Goal: Task Accomplishment & Management: Manage account settings

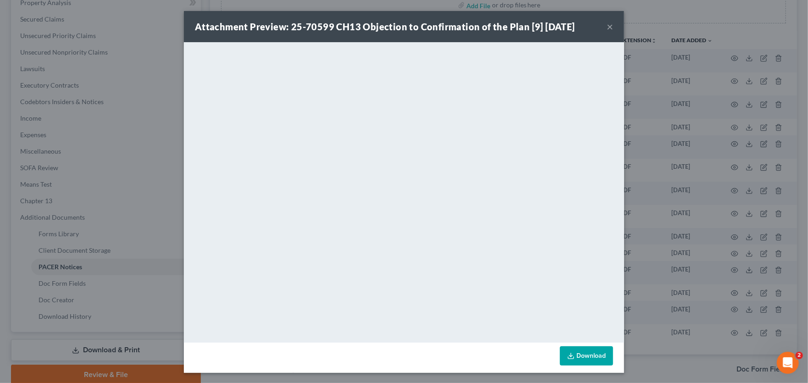
click at [607, 25] on button "×" at bounding box center [610, 26] width 6 height 11
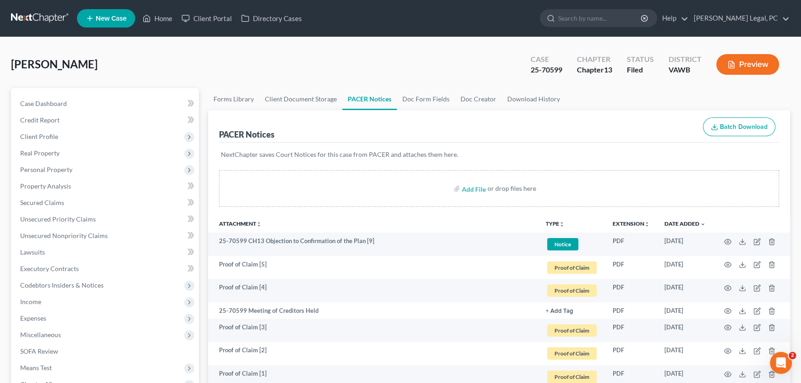
click at [42, 19] on link at bounding box center [40, 18] width 59 height 17
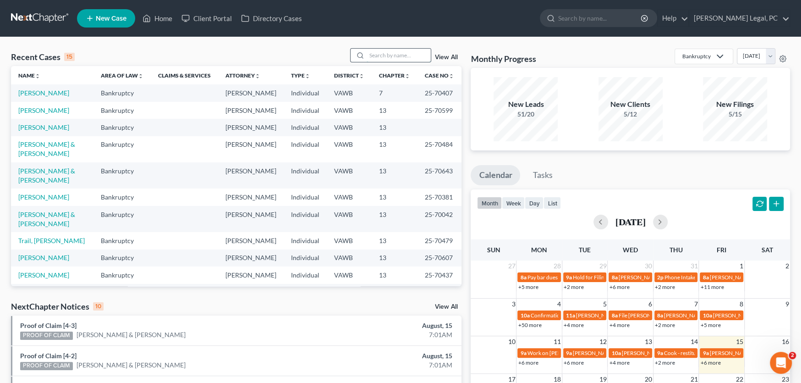
click at [400, 55] on input "search" at bounding box center [399, 55] width 64 height 13
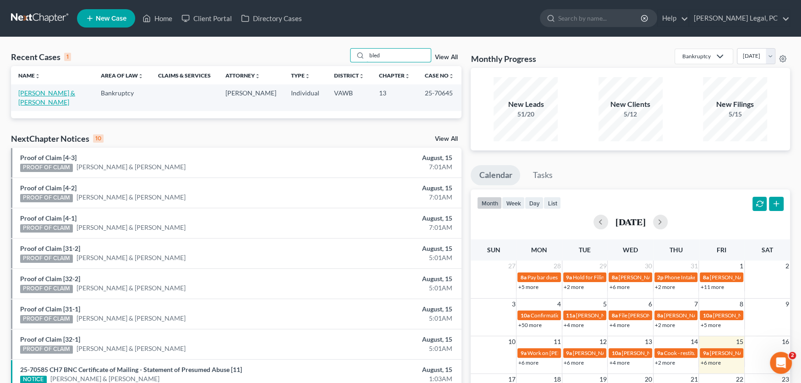
type input "bled"
click at [61, 91] on link "[PERSON_NAME] & [PERSON_NAME]" at bounding box center [46, 97] width 57 height 17
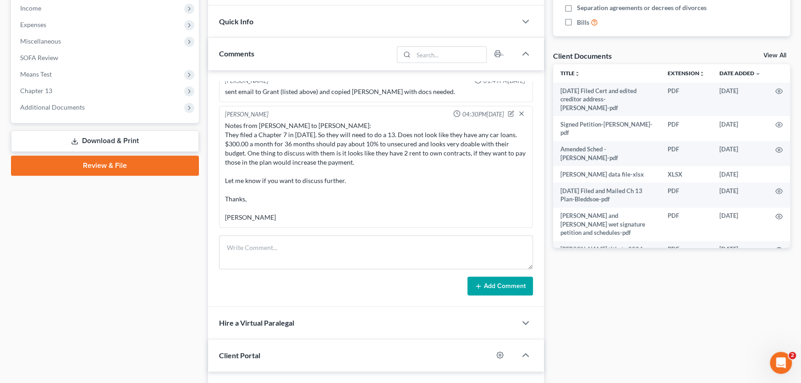
scroll to position [367, 0]
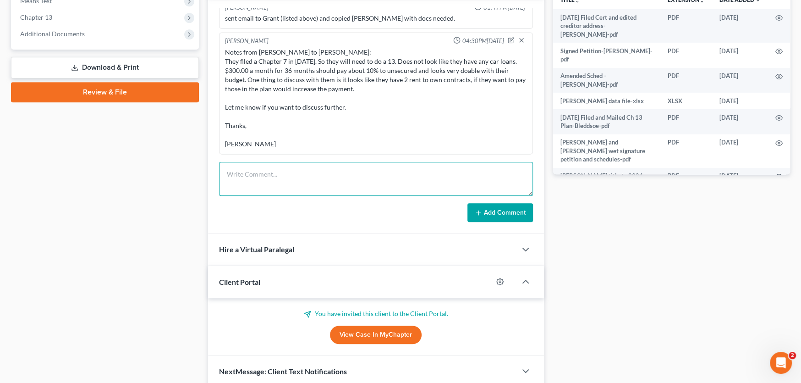
click at [273, 178] on textarea at bounding box center [376, 179] width 314 height 34
paste textarea "Hi Rachel. I have several things I need to tell you and ask you. I emailed Shan…"
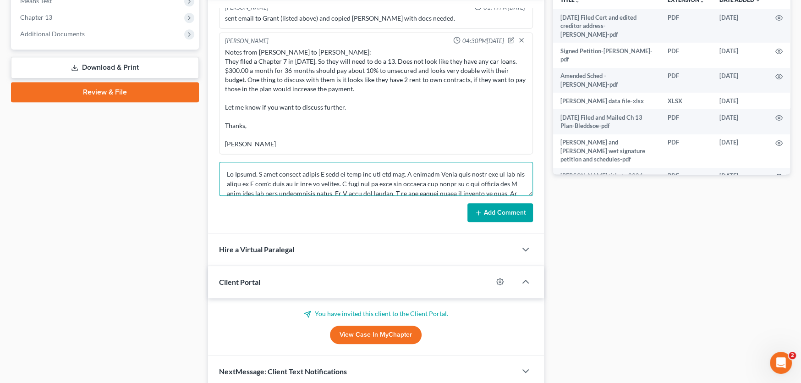
scroll to position [541, 0]
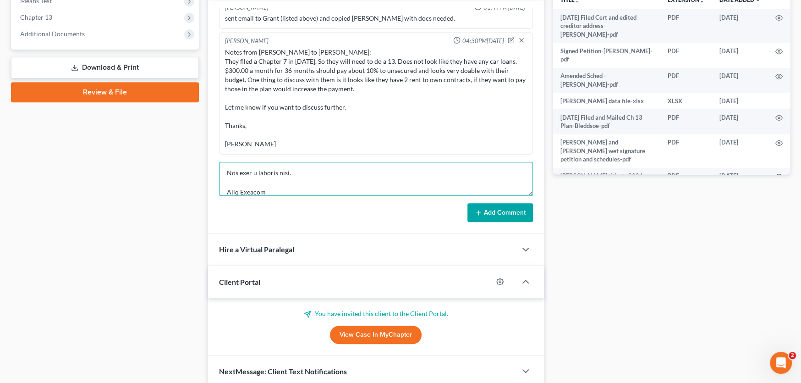
type textarea "Hi Rachel. I have several things I need to tell you and ask you. I emailed Shan…"
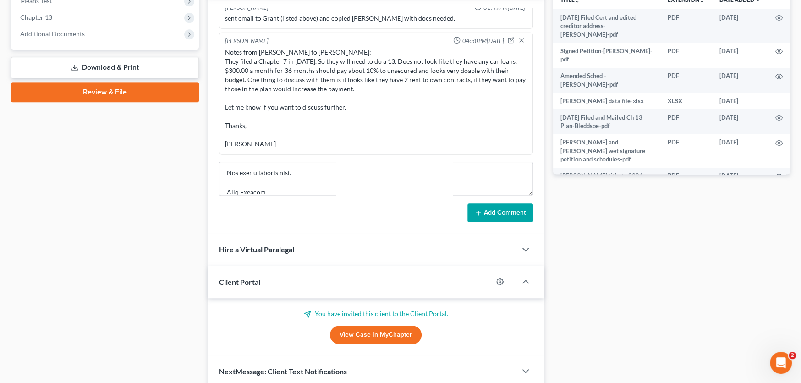
click at [495, 211] on button "Add Comment" at bounding box center [501, 212] width 66 height 19
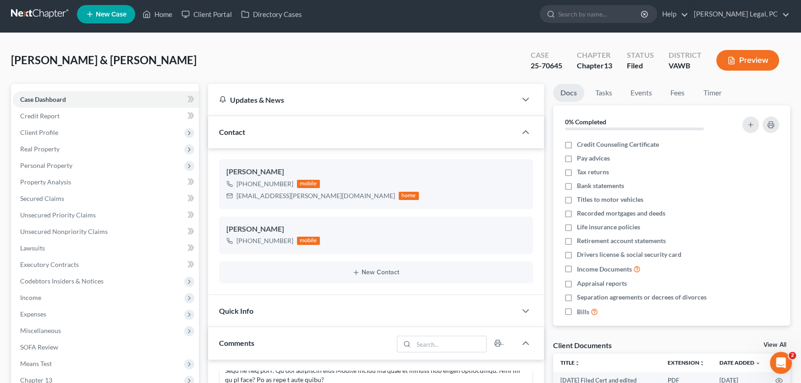
scroll to position [0, 0]
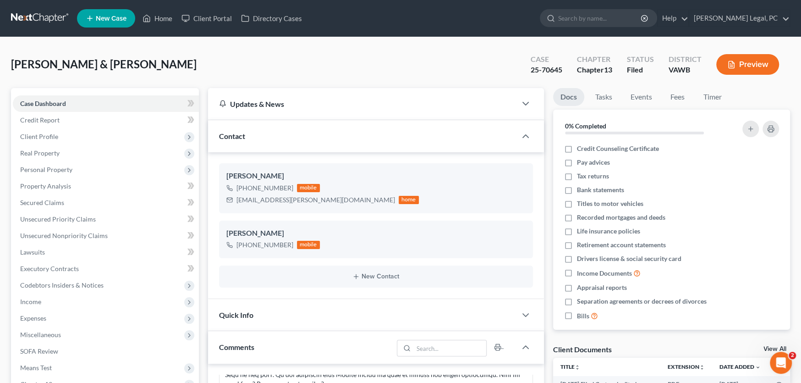
click at [33, 20] on link at bounding box center [40, 18] width 59 height 17
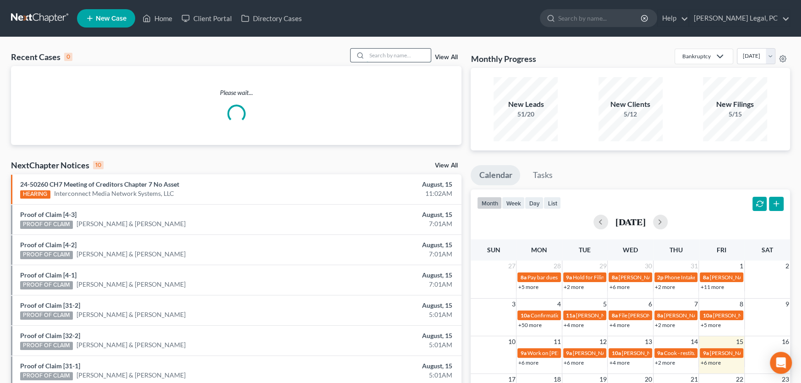
click at [397, 58] on input "search" at bounding box center [399, 55] width 64 height 13
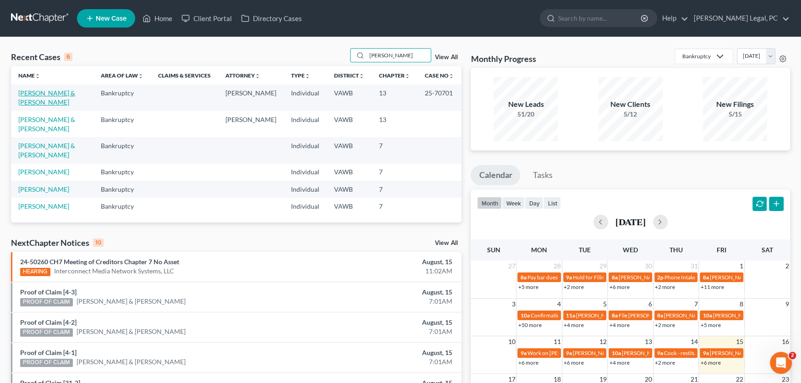
type input "holmes"
click at [41, 95] on link "[PERSON_NAME] & [PERSON_NAME]" at bounding box center [46, 97] width 57 height 17
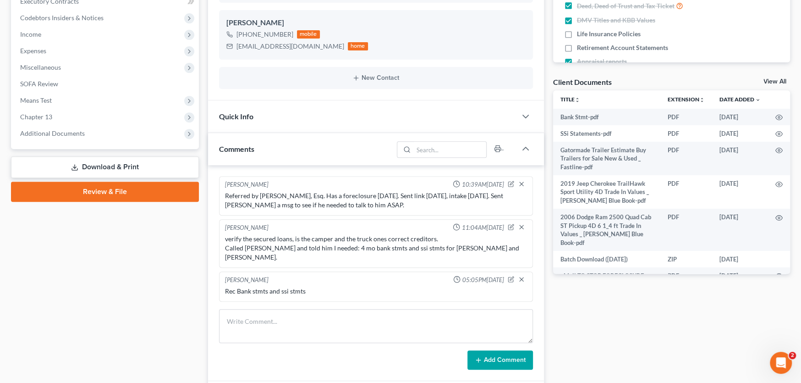
scroll to position [275, 0]
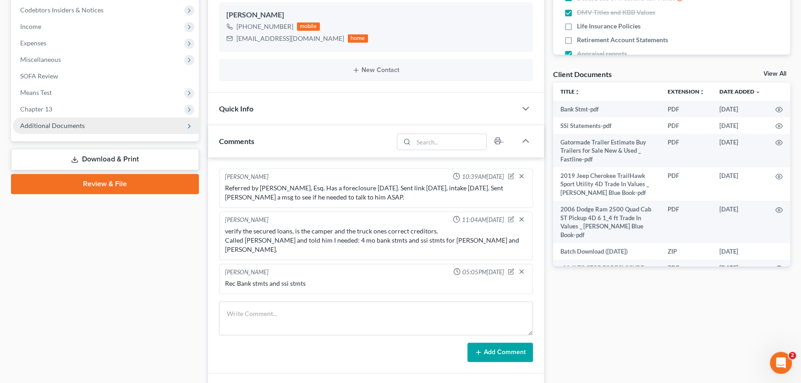
click at [68, 122] on span "Additional Documents" at bounding box center [52, 126] width 65 height 8
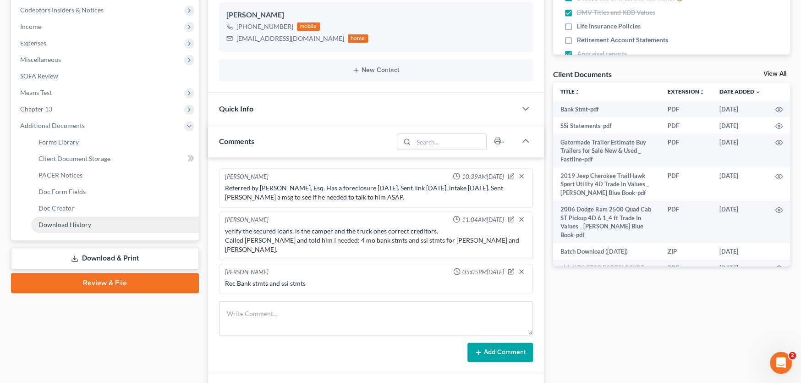
click at [70, 224] on span "Download History" at bounding box center [65, 225] width 53 height 8
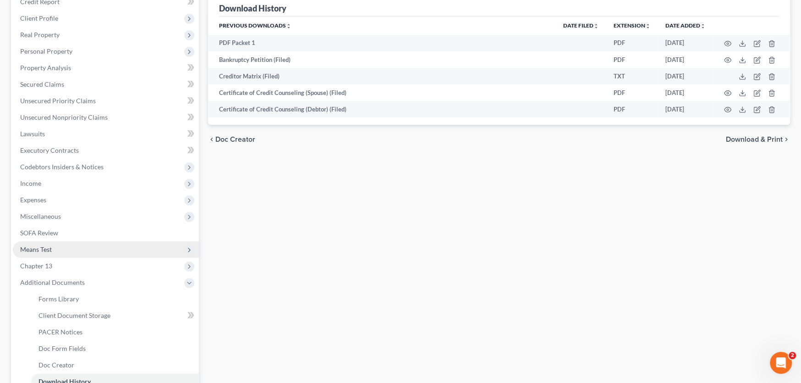
scroll to position [219, 0]
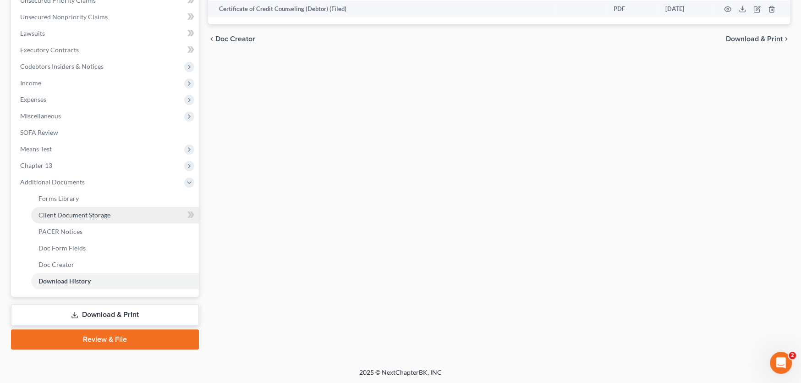
click at [77, 211] on span "Client Document Storage" at bounding box center [75, 215] width 72 height 8
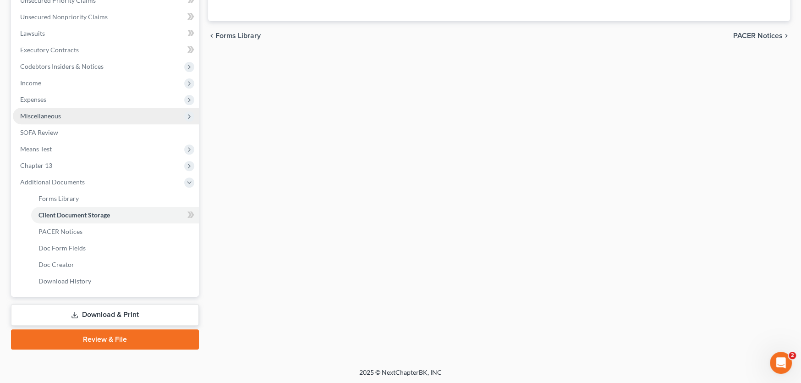
select select "0"
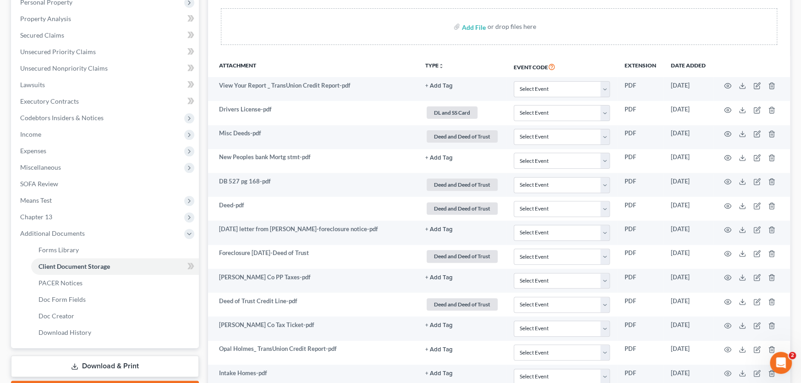
scroll to position [56, 0]
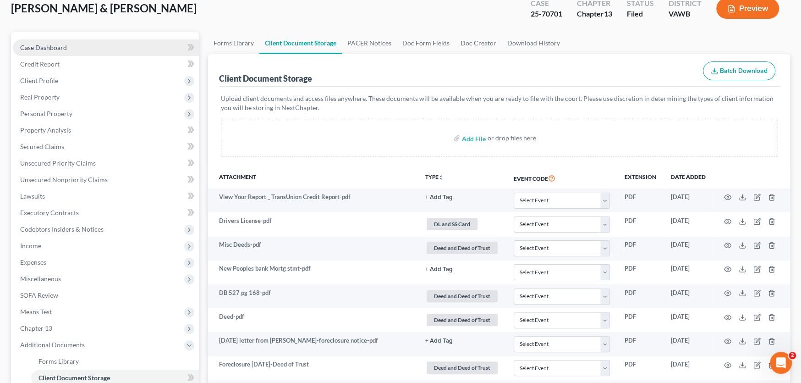
click at [36, 44] on span "Case Dashboard" at bounding box center [43, 48] width 47 height 8
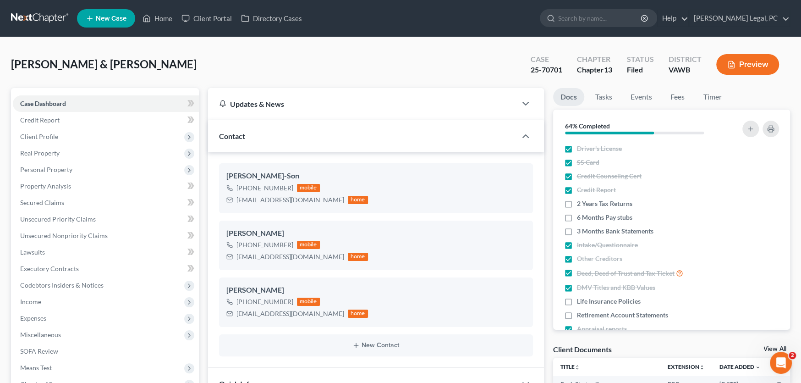
click at [43, 17] on link at bounding box center [40, 18] width 59 height 17
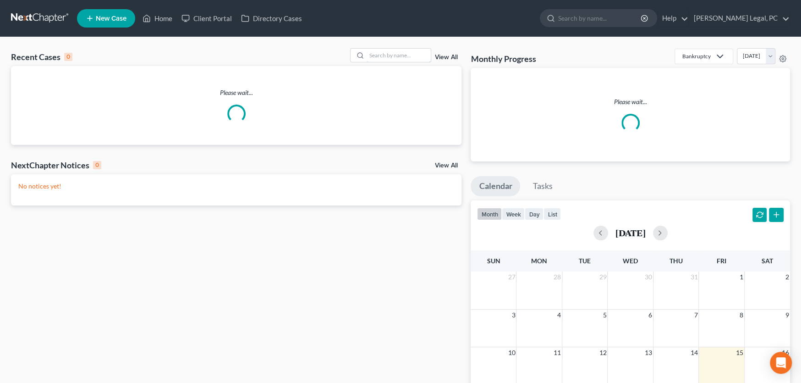
click at [388, 54] on input "search" at bounding box center [399, 55] width 64 height 13
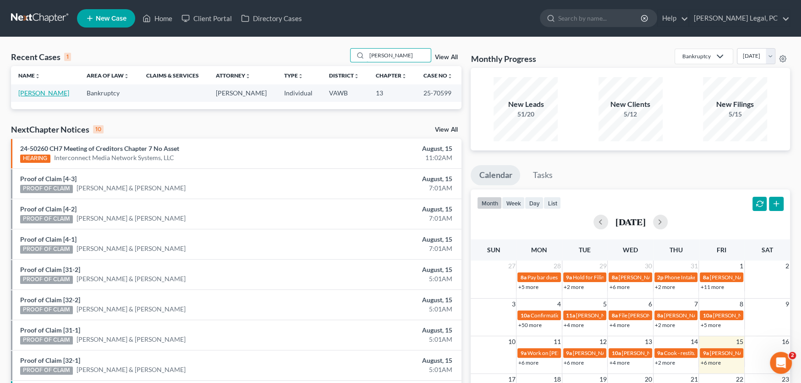
type input "[PERSON_NAME]"
click at [47, 93] on link "[PERSON_NAME]" at bounding box center [43, 93] width 51 height 8
select select "6"
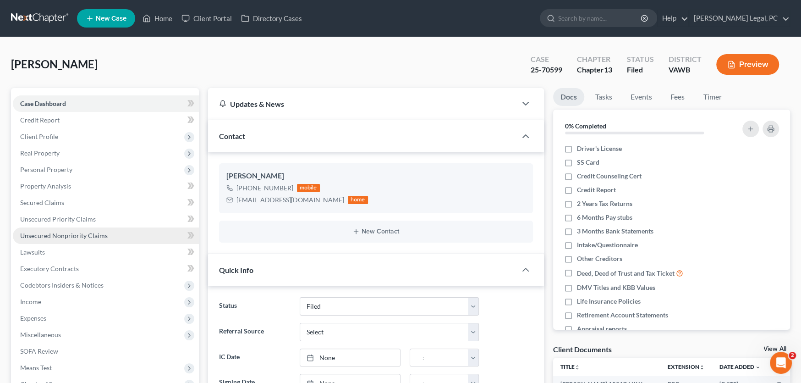
scroll to position [229, 0]
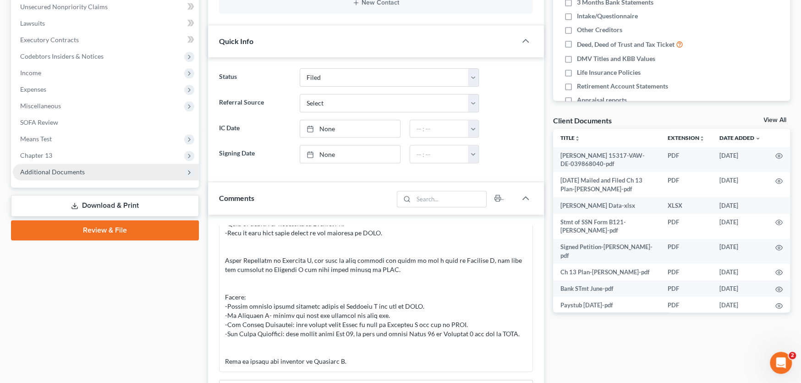
click at [79, 171] on span "Additional Documents" at bounding box center [52, 172] width 65 height 8
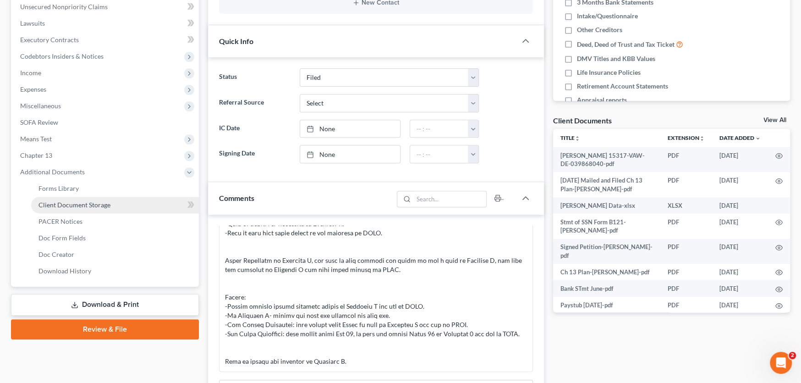
click at [86, 206] on span "Client Document Storage" at bounding box center [75, 205] width 72 height 8
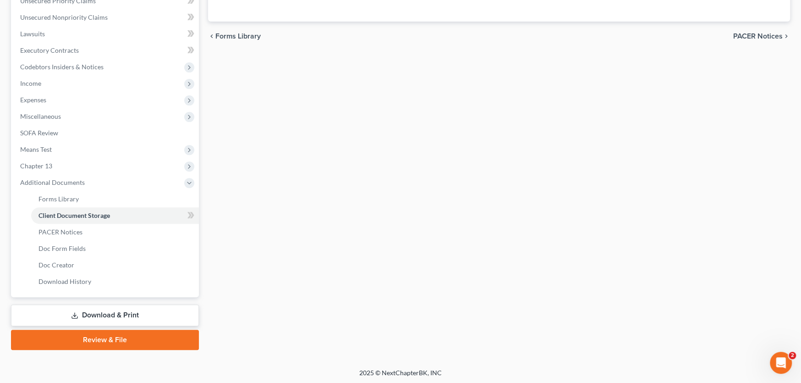
scroll to position [118, 0]
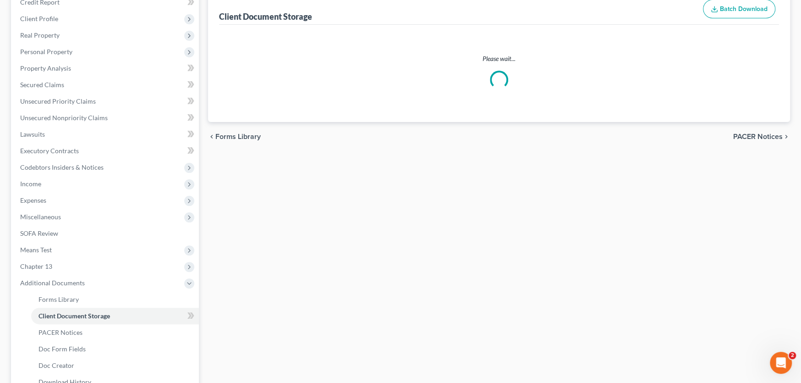
select select "0"
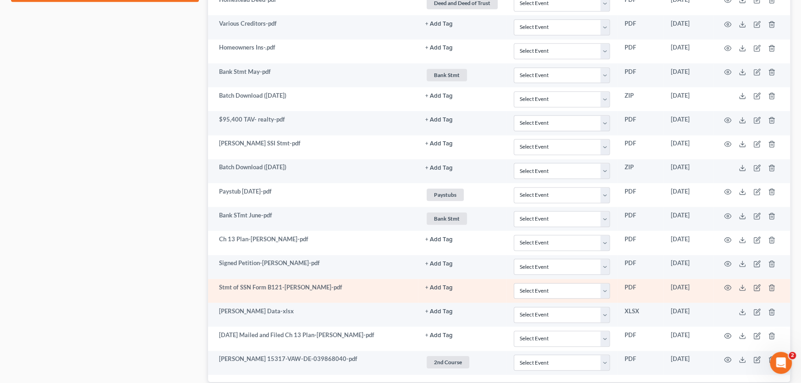
scroll to position [626, 0]
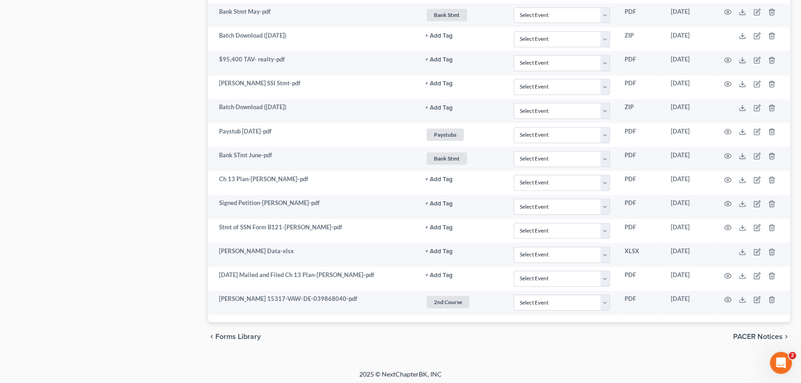
click at [637, 341] on div "chevron_left Forms Library PACER Notices chevron_right" at bounding box center [499, 336] width 582 height 29
select select "0"
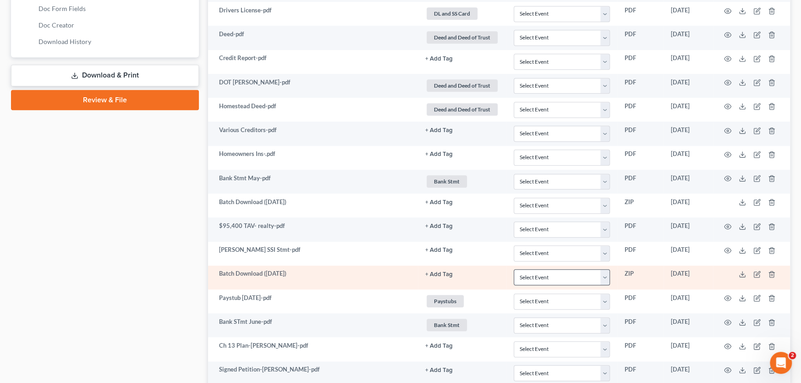
scroll to position [648, 0]
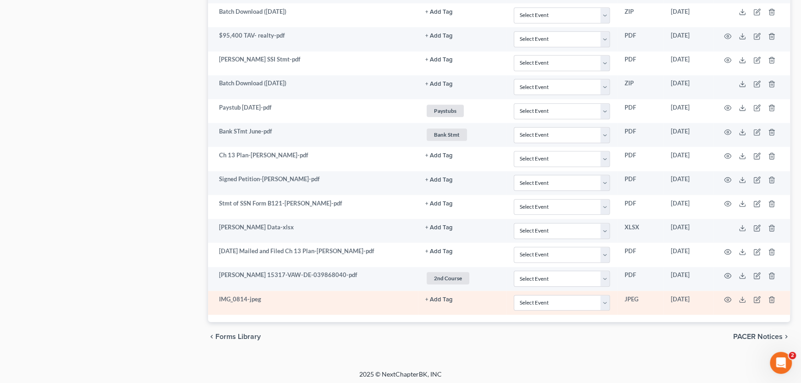
click at [756, 291] on td at bounding box center [751, 303] width 77 height 24
click at [756, 297] on icon "button" at bounding box center [758, 298] width 4 height 4
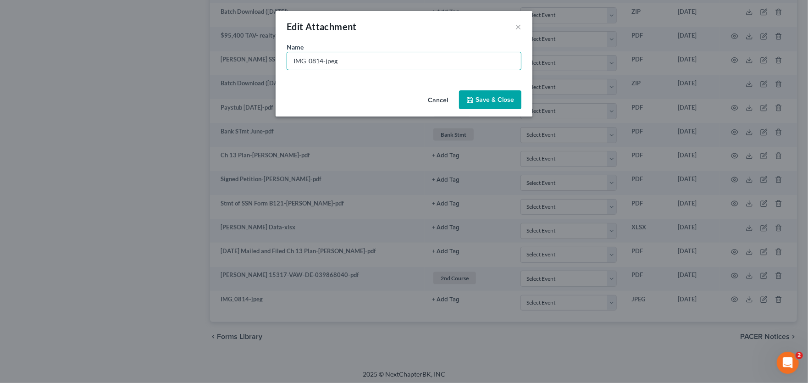
drag, startPoint x: 341, startPoint y: 59, endPoint x: 162, endPoint y: 55, distance: 178.4
click at [162, 55] on div "Edit Attachment × Name * IMG_0814-jpeg Cancel Save & Close" at bounding box center [404, 191] width 808 height 383
type input "New job new paystub"
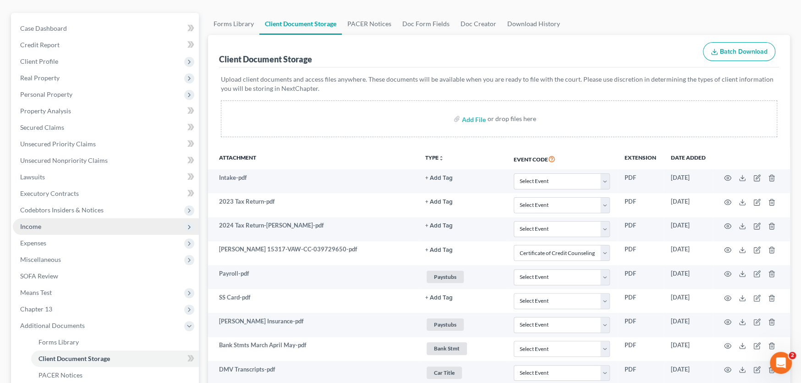
scroll to position [0, 0]
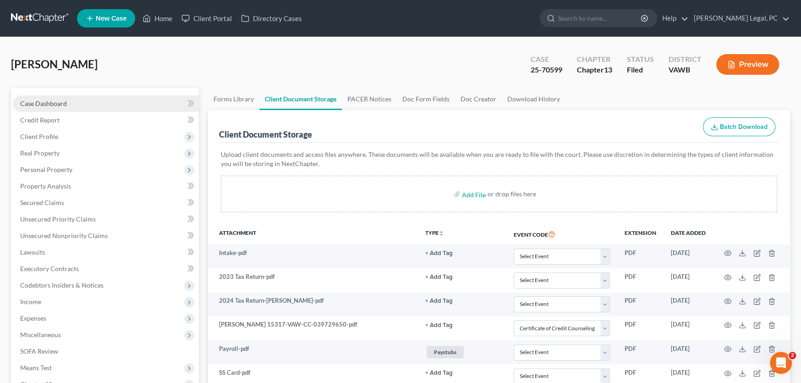
click at [40, 100] on span "Case Dashboard" at bounding box center [43, 103] width 47 height 8
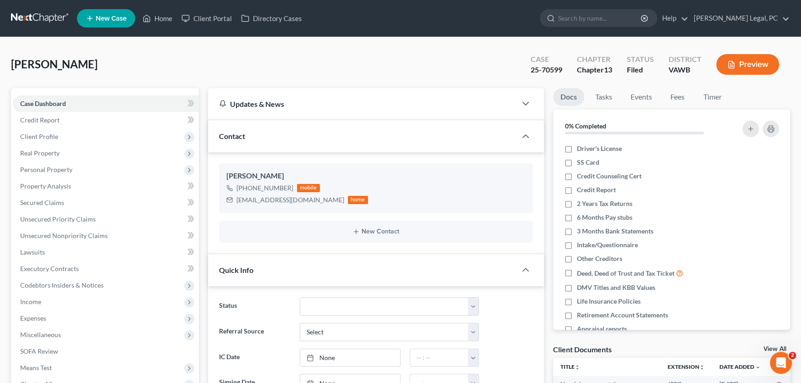
click at [31, 15] on link at bounding box center [40, 18] width 59 height 17
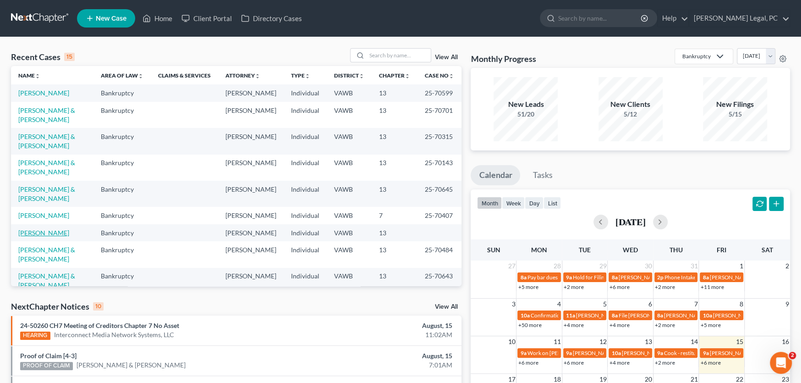
click at [51, 229] on link "[PERSON_NAME]" at bounding box center [43, 233] width 51 height 8
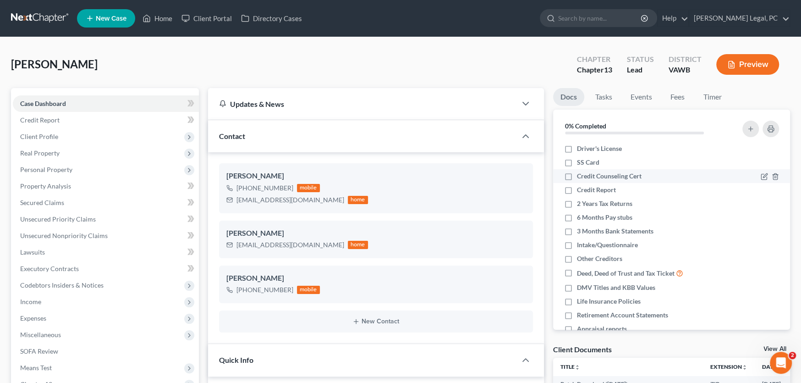
scroll to position [834, 0]
click at [59, 119] on link "Credit Report" at bounding box center [106, 120] width 186 height 17
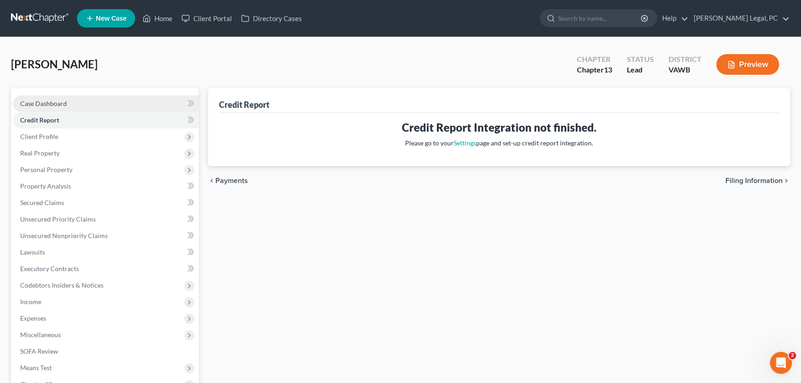
click at [50, 107] on link "Case Dashboard" at bounding box center [106, 103] width 186 height 17
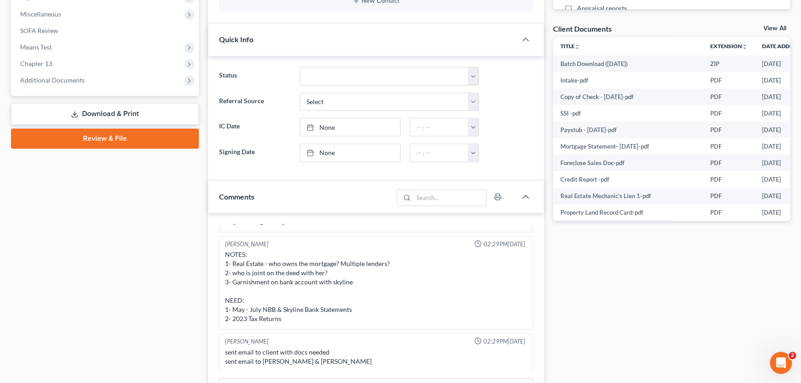
scroll to position [321, 0]
click at [377, 276] on div "NOTES: 1- Real Estate - who owns the mortgage? Multiple lenders? 2- who is join…" at bounding box center [376, 285] width 302 height 73
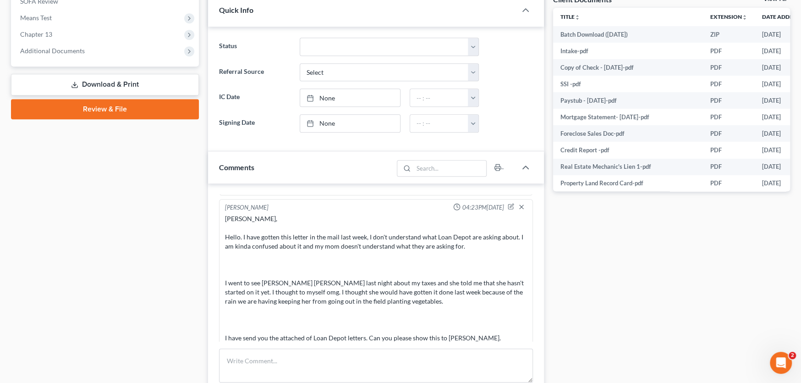
scroll to position [229, 0]
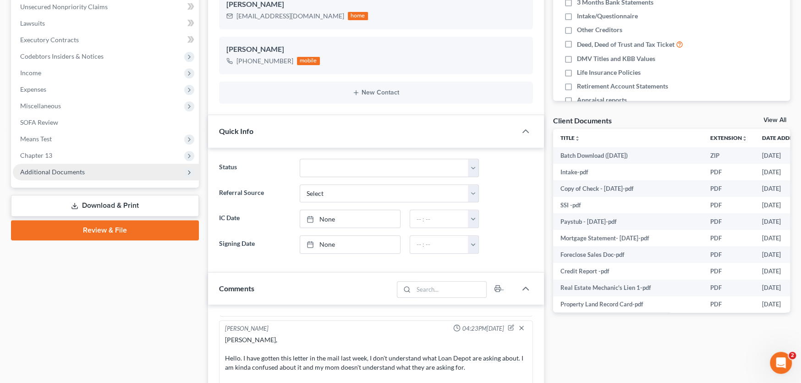
click at [70, 174] on span "Additional Documents" at bounding box center [106, 172] width 186 height 17
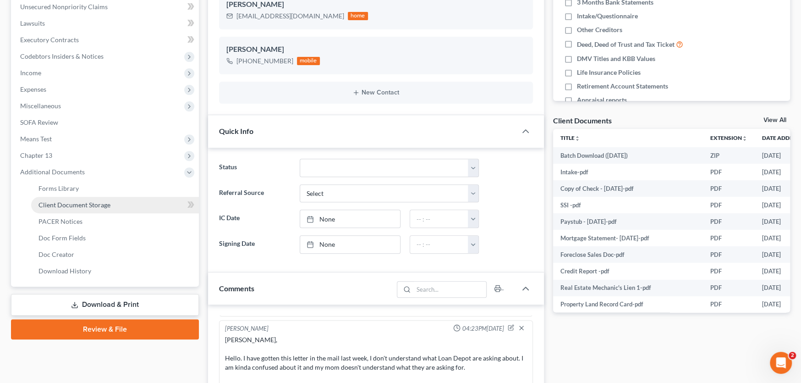
click at [70, 201] on span "Client Document Storage" at bounding box center [75, 205] width 72 height 8
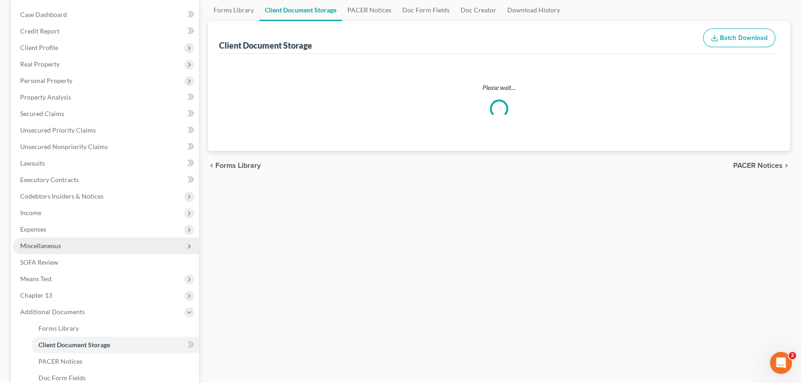
scroll to position [20, 0]
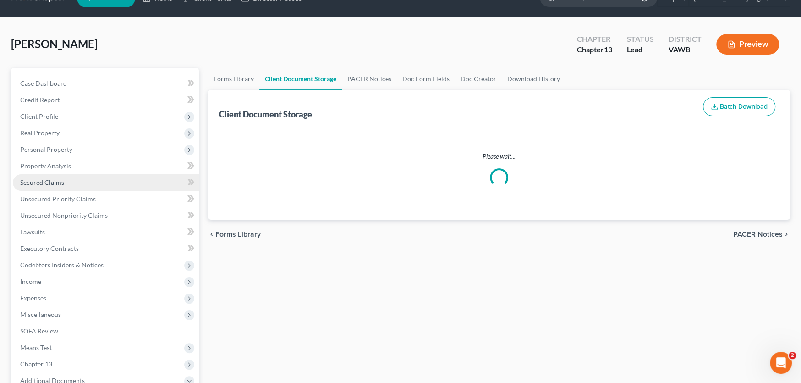
select select "0"
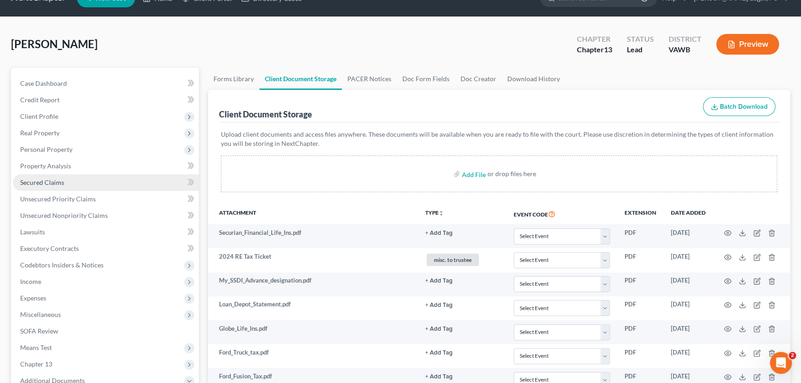
scroll to position [0, 0]
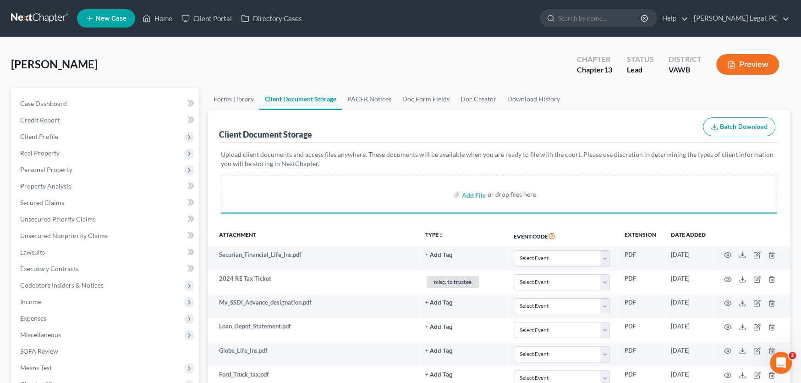
select select "0"
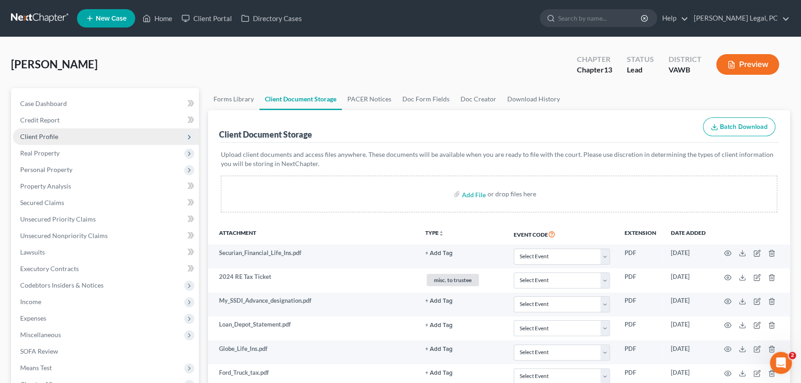
select select "0"
click at [46, 154] on span "Real Property" at bounding box center [39, 153] width 39 height 8
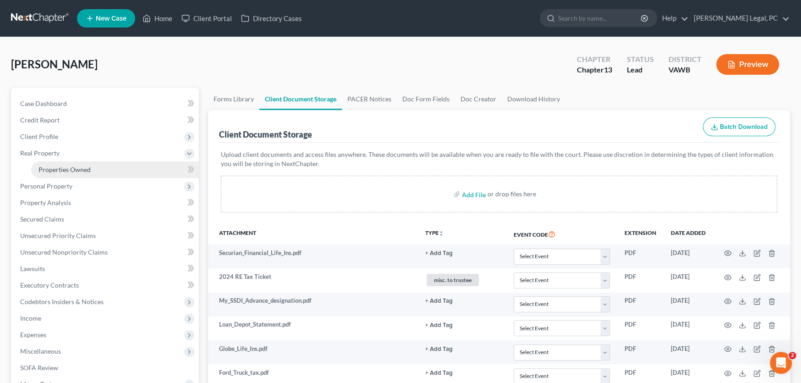
click at [47, 164] on link "Properties Owned" at bounding box center [115, 169] width 168 height 17
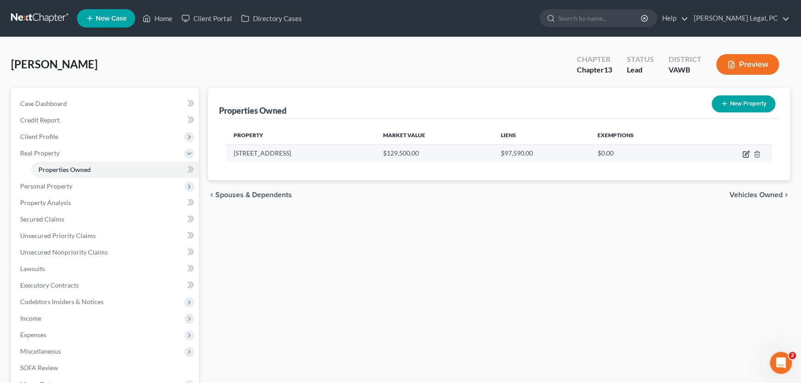
click at [744, 151] on icon "button" at bounding box center [746, 153] width 7 height 7
select select "48"
select select "3"
select select "6"
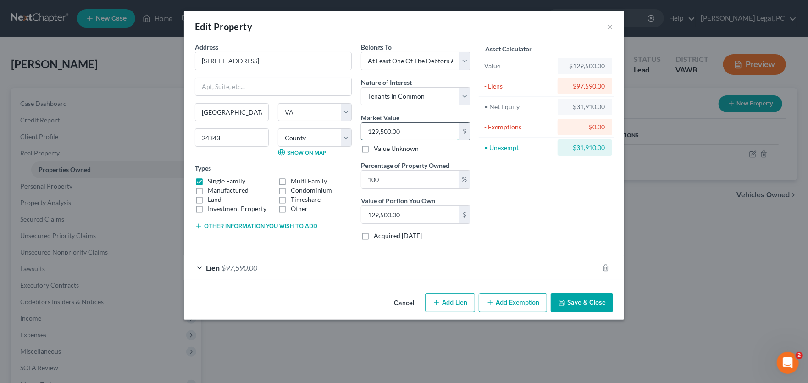
click at [421, 125] on input "129,500.00" at bounding box center [410, 131] width 98 height 17
drag, startPoint x: 404, startPoint y: 132, endPoint x: 135, endPoint y: 122, distance: 268.8
click at [135, 122] on div "Edit Property × Address * 451 Buffalo View Road Hillsville State AL AK AR AZ CA…" at bounding box center [404, 191] width 808 height 383
type input "9"
type input "9.00"
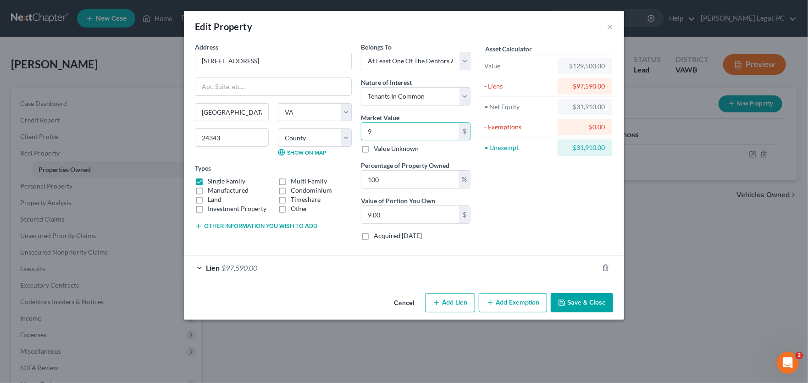
type input "92"
type input "92.00"
type input "929"
type input "929.00"
type input "9290"
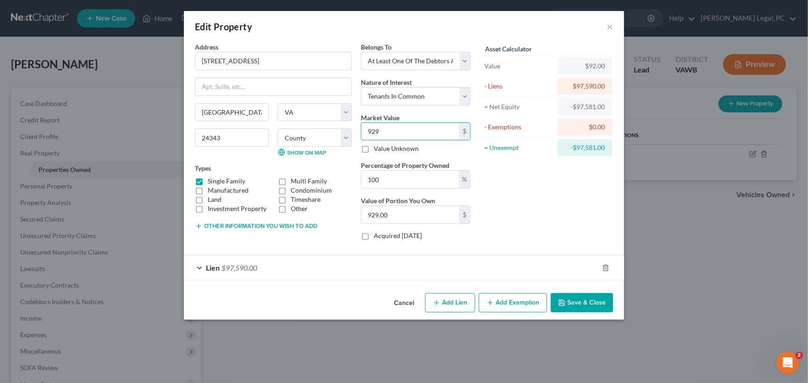
type input "9,290.00"
type input "9,2900"
type input "92,900.00"
type input "92,900"
click at [593, 300] on button "Save & Close" at bounding box center [582, 302] width 62 height 19
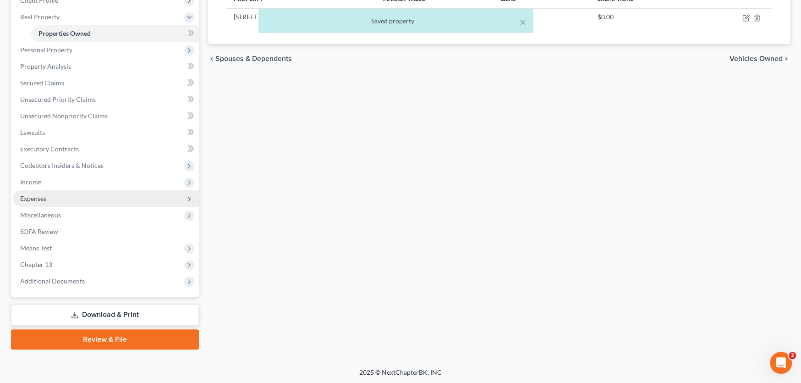
scroll to position [137, 0]
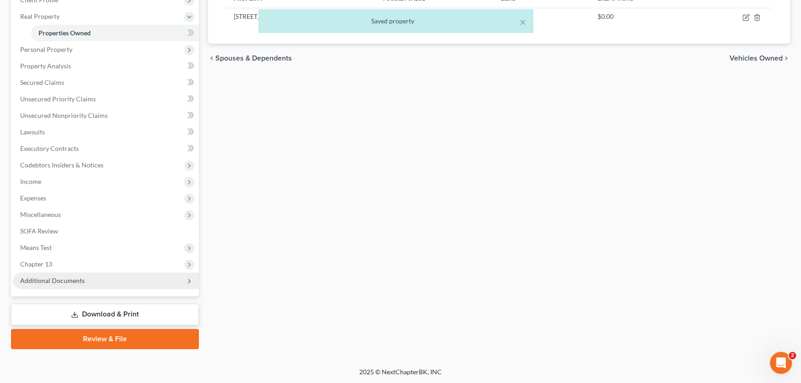
click at [60, 279] on span "Additional Documents" at bounding box center [52, 280] width 65 height 8
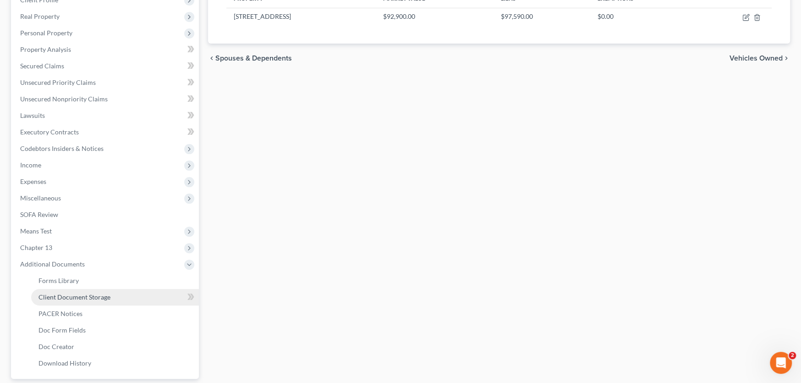
click at [61, 296] on span "Client Document Storage" at bounding box center [75, 297] width 72 height 8
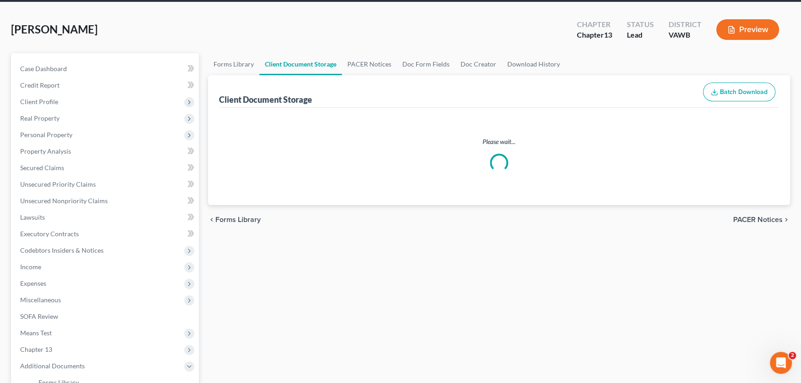
scroll to position [14, 0]
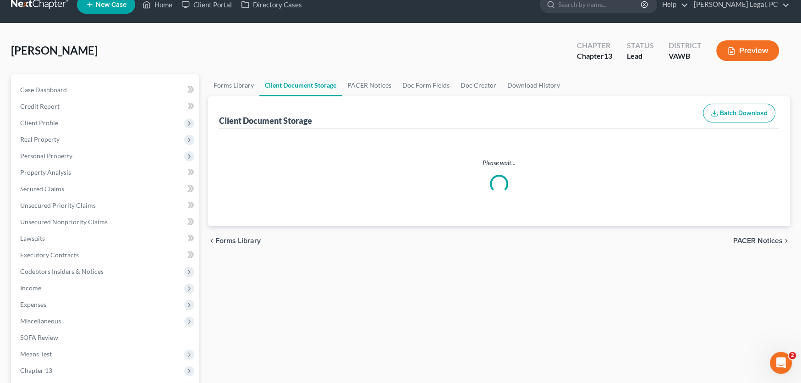
select select "0"
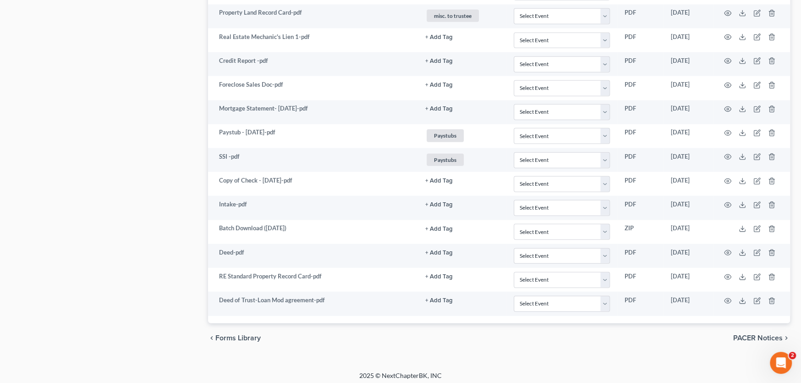
scroll to position [1723, 0]
select select "0"
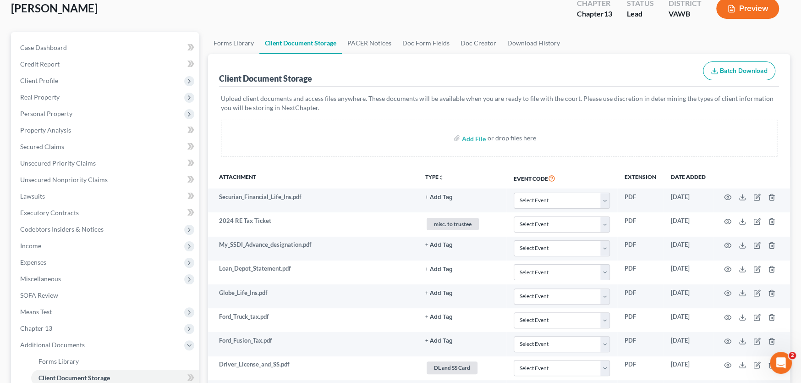
scroll to position [0, 0]
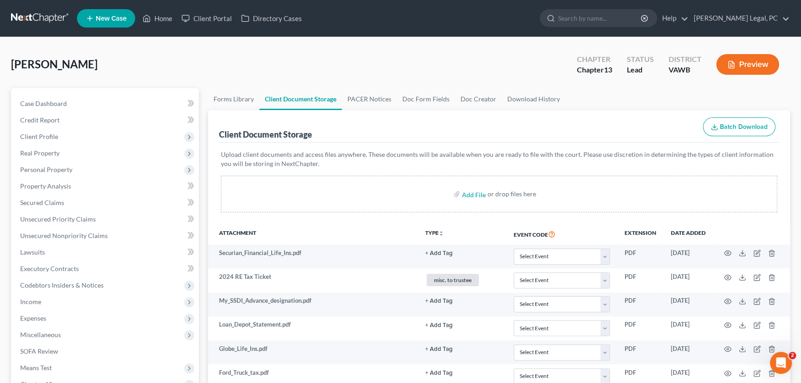
click at [201, 64] on div "Marshall, Rhonda Upgraded Chapter Chapter 13 Status Lead District VAWB Preview" at bounding box center [400, 68] width 779 height 40
click at [27, 16] on link at bounding box center [40, 18] width 59 height 17
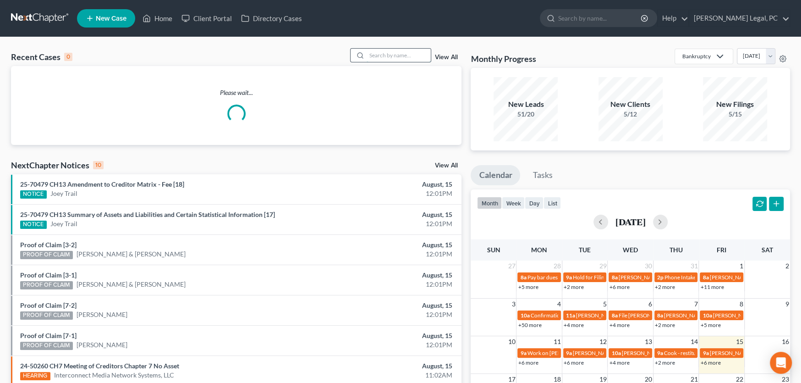
click at [374, 51] on input "search" at bounding box center [399, 55] width 64 height 13
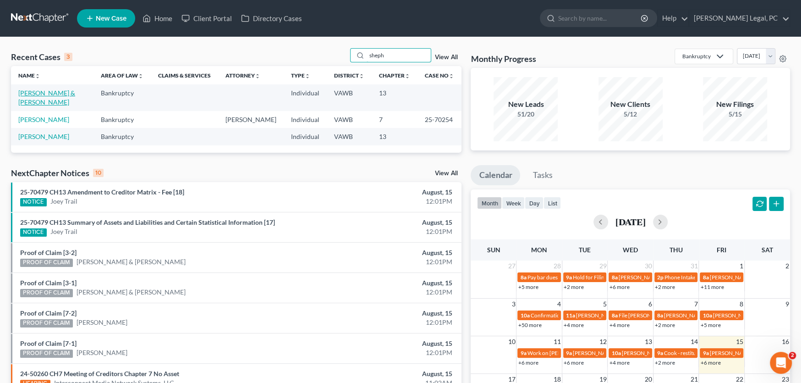
type input "sheph"
click at [40, 94] on link "[PERSON_NAME] & [PERSON_NAME]" at bounding box center [46, 97] width 57 height 17
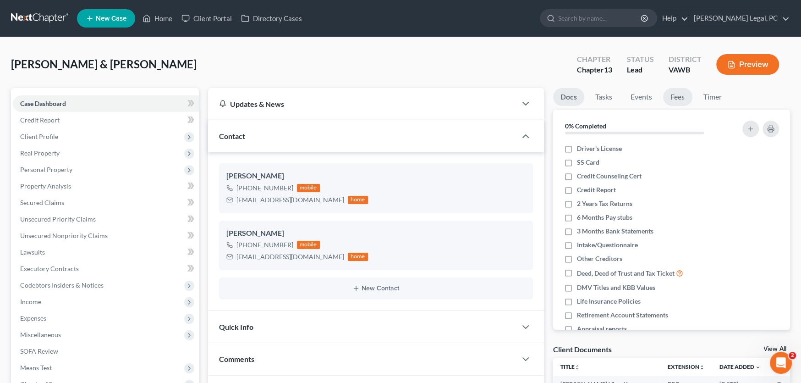
click at [676, 98] on link "Fees" at bounding box center [677, 97] width 29 height 18
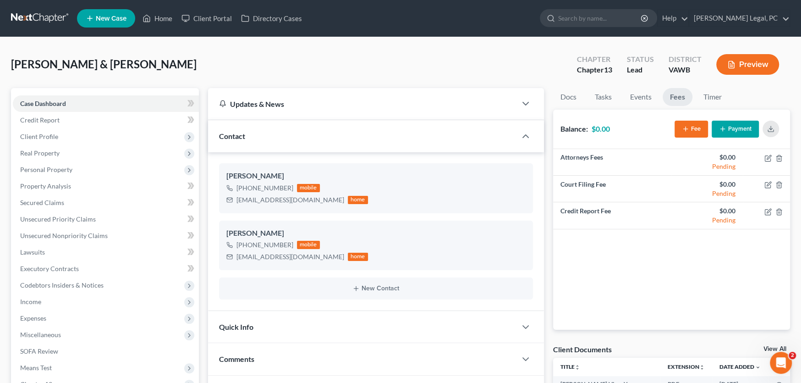
click at [33, 13] on link at bounding box center [40, 18] width 59 height 17
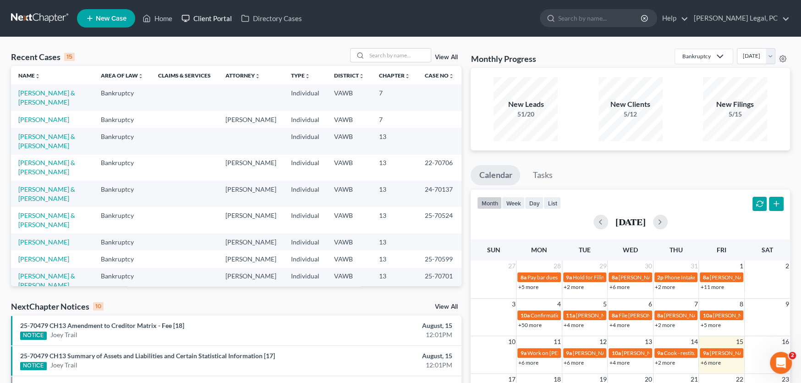
click at [214, 19] on link "Client Portal" at bounding box center [207, 18] width 60 height 17
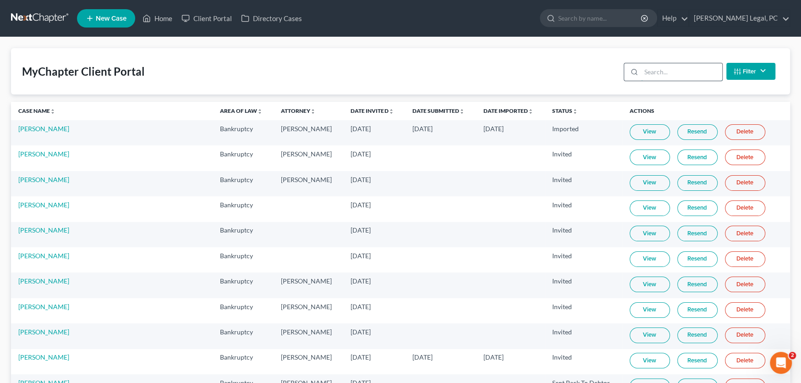
click at [651, 77] on input "search" at bounding box center [681, 71] width 81 height 17
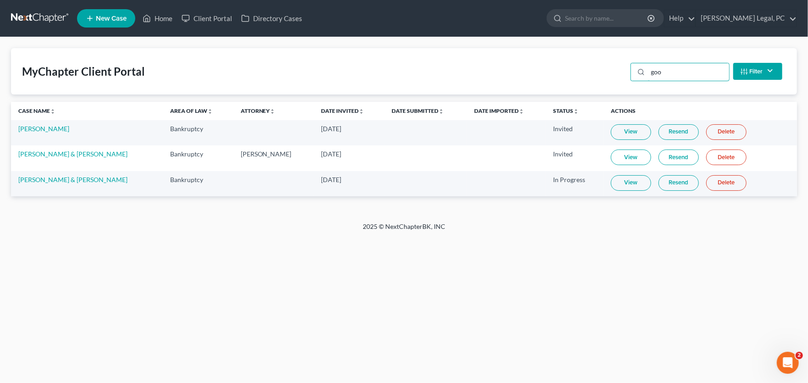
type input "goo"
click at [48, 20] on link at bounding box center [40, 18] width 59 height 17
